Goal: Navigation & Orientation: Find specific page/section

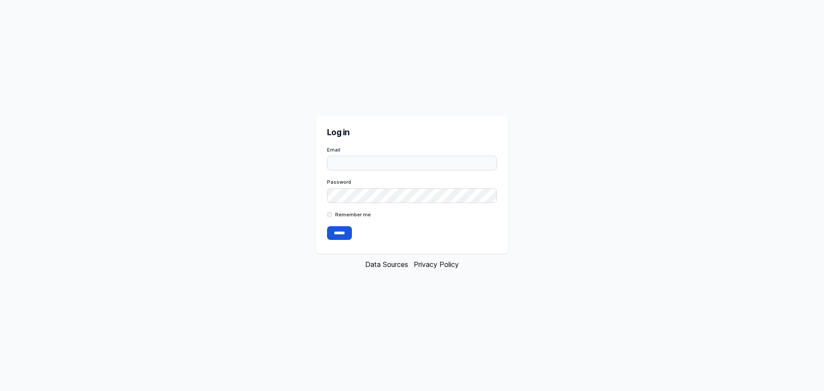
click at [386, 164] on input "Email" at bounding box center [412, 163] width 170 height 15
type input "**********"
click at [327, 226] on input "******" at bounding box center [339, 233] width 25 height 14
click at [330, 240] on input "******" at bounding box center [339, 233] width 25 height 14
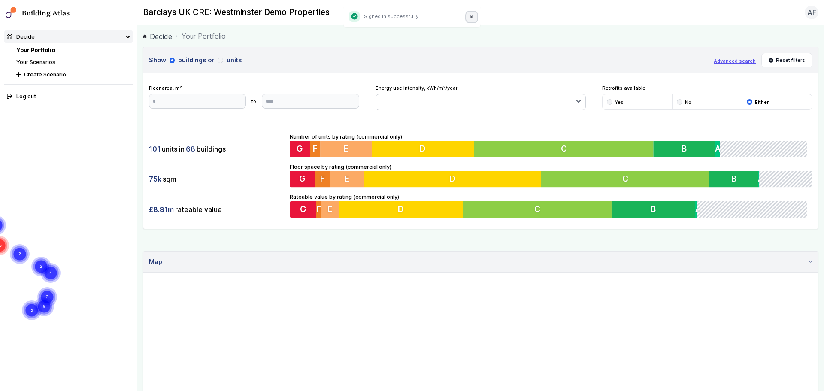
click at [468, 18] on button "Close" at bounding box center [471, 17] width 11 height 11
click at [192, 147] on span "68" at bounding box center [190, 148] width 9 height 9
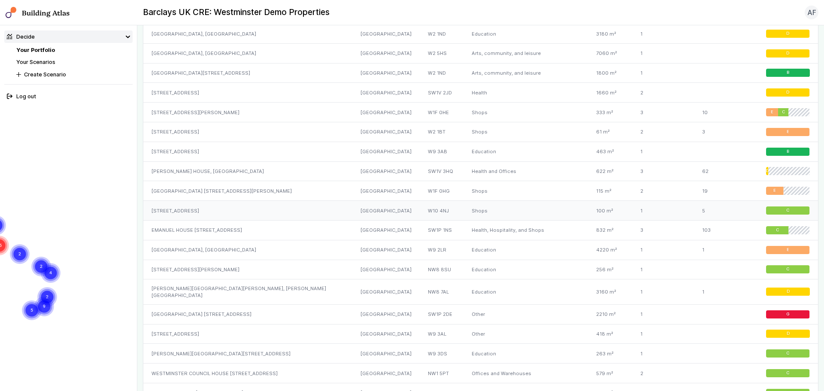
scroll to position [258, 0]
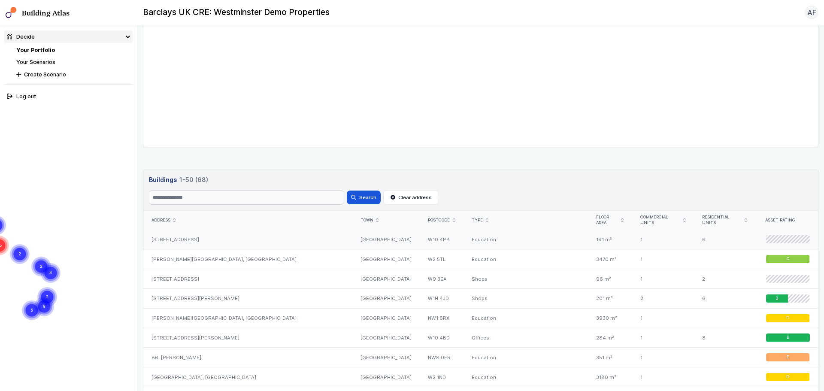
click at [249, 234] on div "[STREET_ADDRESS]" at bounding box center [247, 239] width 209 height 19
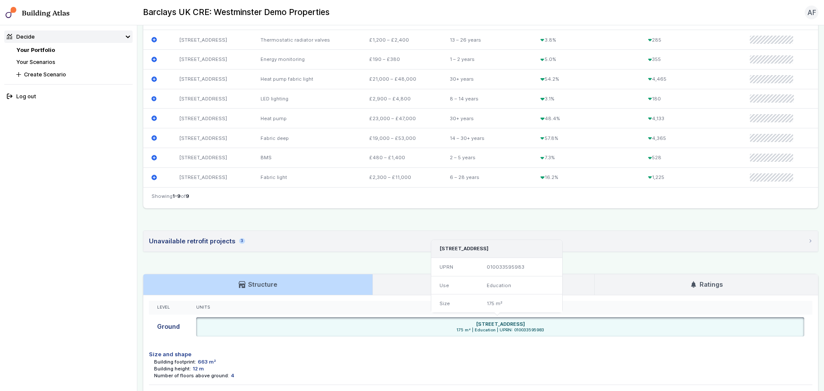
scroll to position [418, 0]
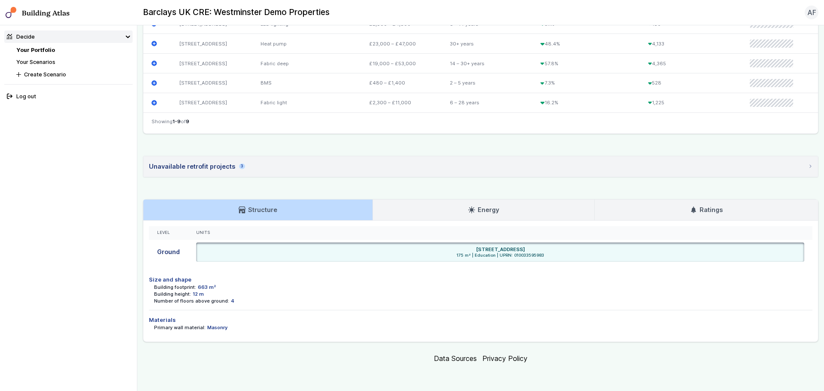
click at [425, 213] on link "Energy" at bounding box center [484, 210] width 222 height 21
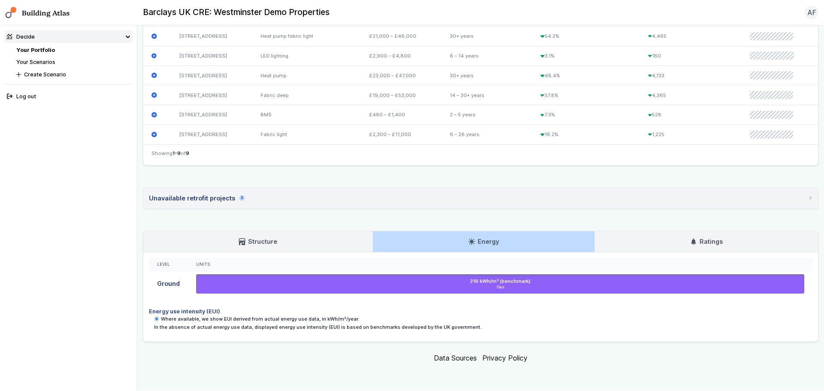
click at [677, 246] on link "Ratings" at bounding box center [706, 241] width 223 height 21
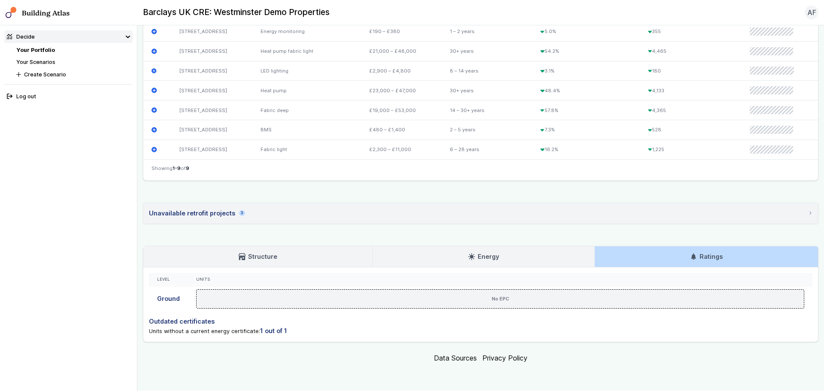
scroll to position [371, 0]
click at [260, 251] on link "Structure" at bounding box center [257, 256] width 229 height 21
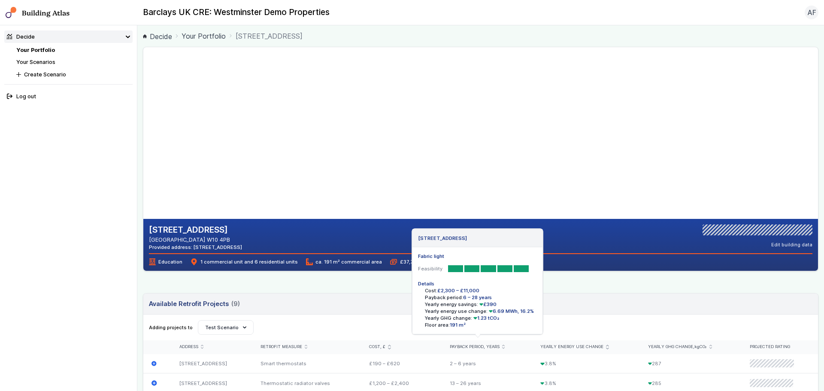
scroll to position [172, 0]
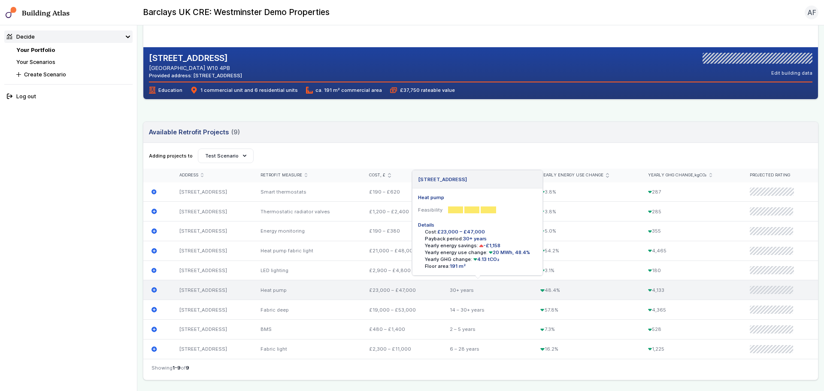
click at [231, 293] on div "[STREET_ADDRESS]" at bounding box center [211, 290] width 81 height 20
click at [152, 291] on icon "submit" at bounding box center [154, 290] width 5 height 5
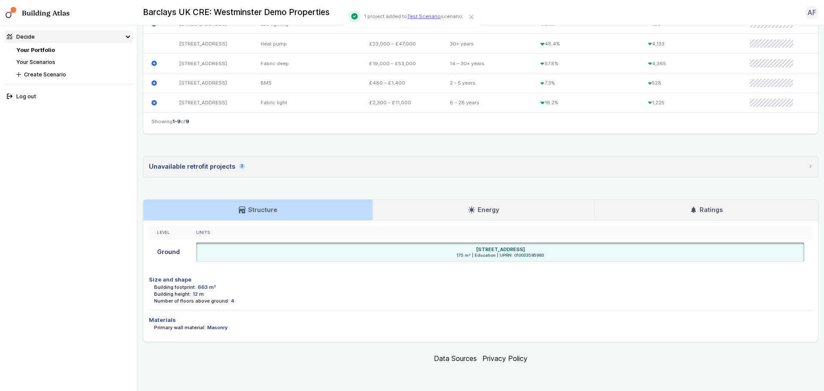
scroll to position [161, 0]
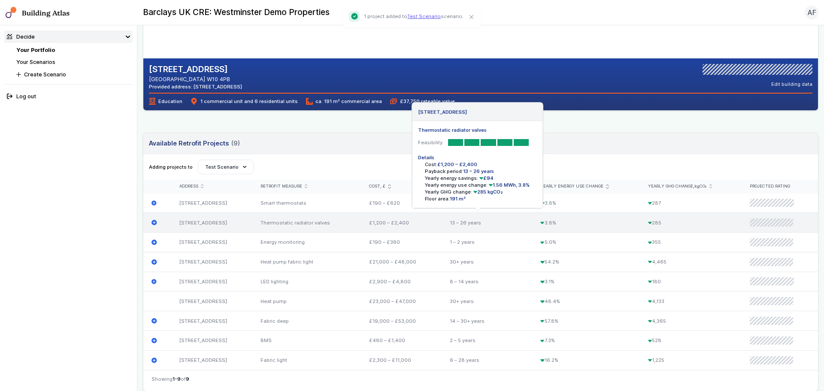
click at [152, 222] on icon "submit" at bounding box center [154, 222] width 5 height 5
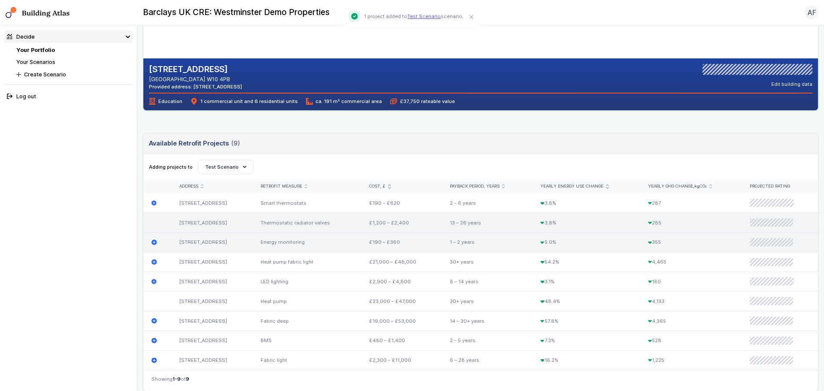
scroll to position [418, 0]
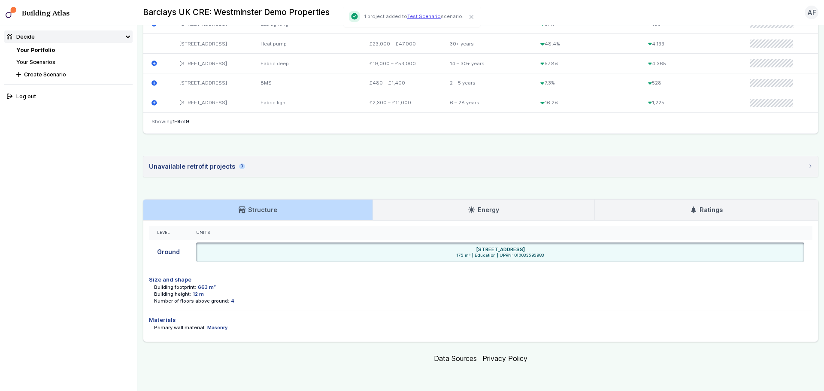
click at [247, 172] on summary "Unavailable retrofit projects 3" at bounding box center [480, 166] width 675 height 21
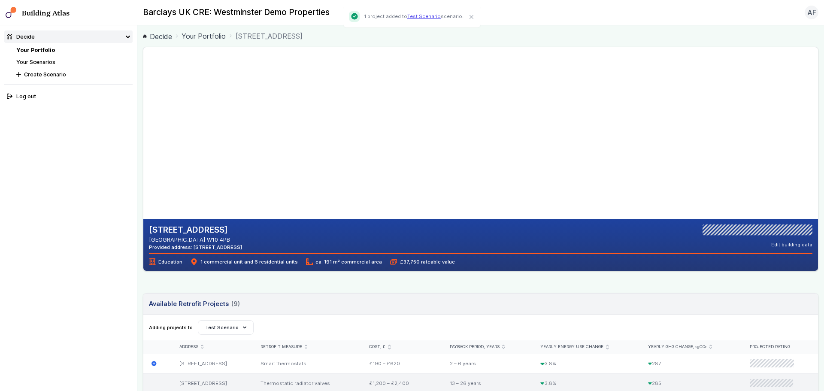
scroll to position [172, 0]
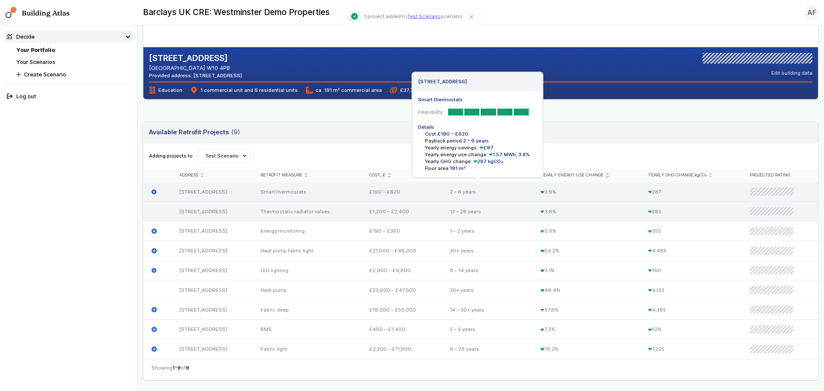
click at [155, 191] on icon "submit" at bounding box center [154, 191] width 5 height 5
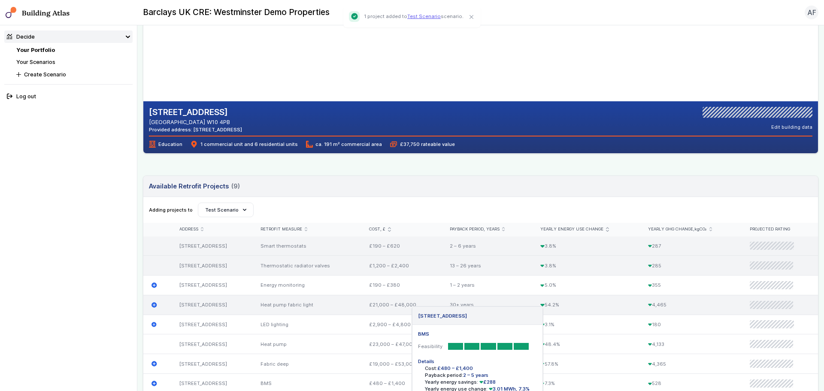
scroll to position [75, 0]
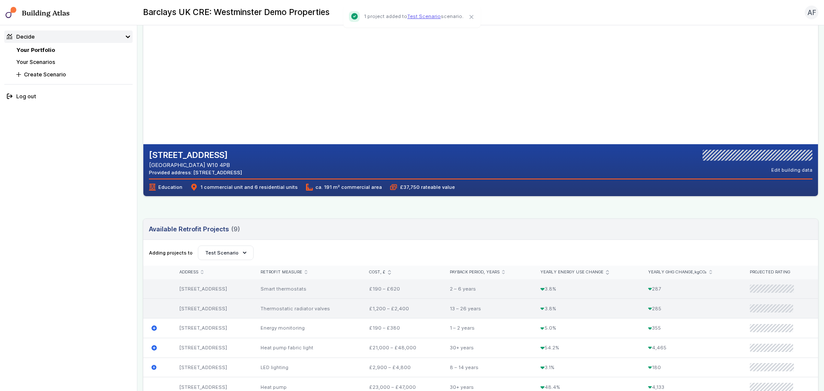
click at [389, 214] on div "[STREET_ADDRESS] [GEOGRAPHIC_DATA] W10 4PB Provided address: [STREET_ADDRESS] E…" at bounding box center [481, 329] width 676 height 714
click at [46, 60] on link "Your Scenarios" at bounding box center [35, 62] width 39 height 6
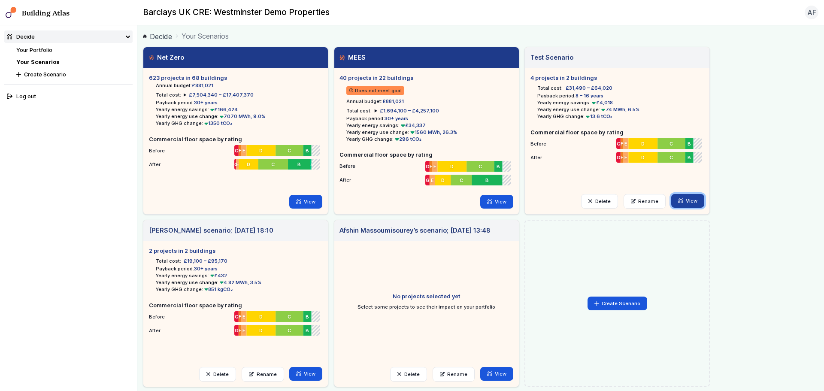
click at [685, 199] on link "View" at bounding box center [687, 201] width 33 height 14
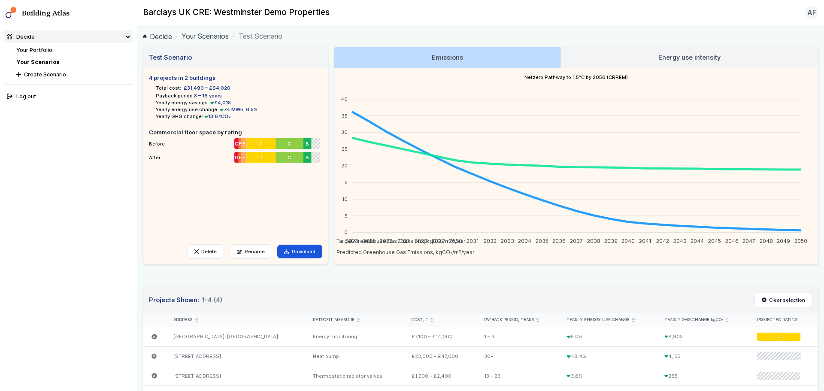
click at [37, 52] on link "Your Portfolio" at bounding box center [34, 50] width 36 height 6
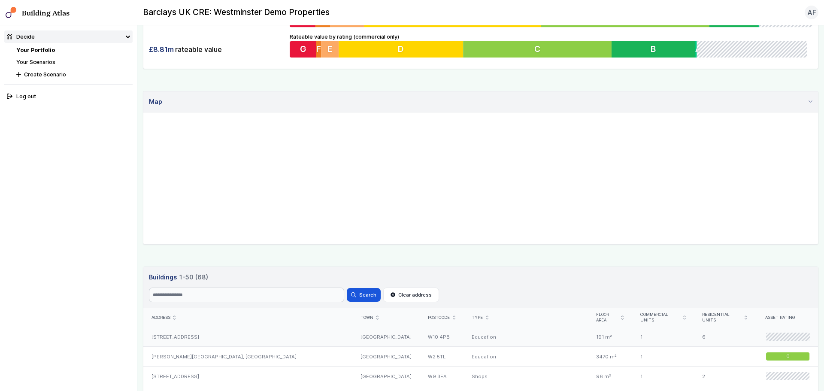
scroll to position [332, 0]
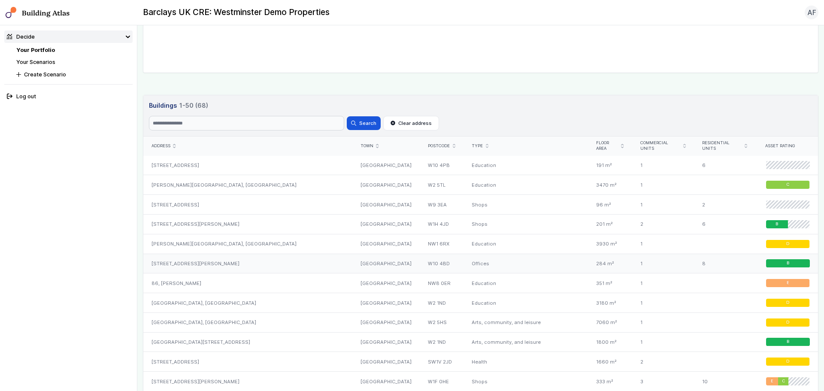
click at [199, 261] on div "[STREET_ADDRESS][PERSON_NAME]" at bounding box center [247, 264] width 209 height 20
